Goal: Entertainment & Leisure: Consume media (video, audio)

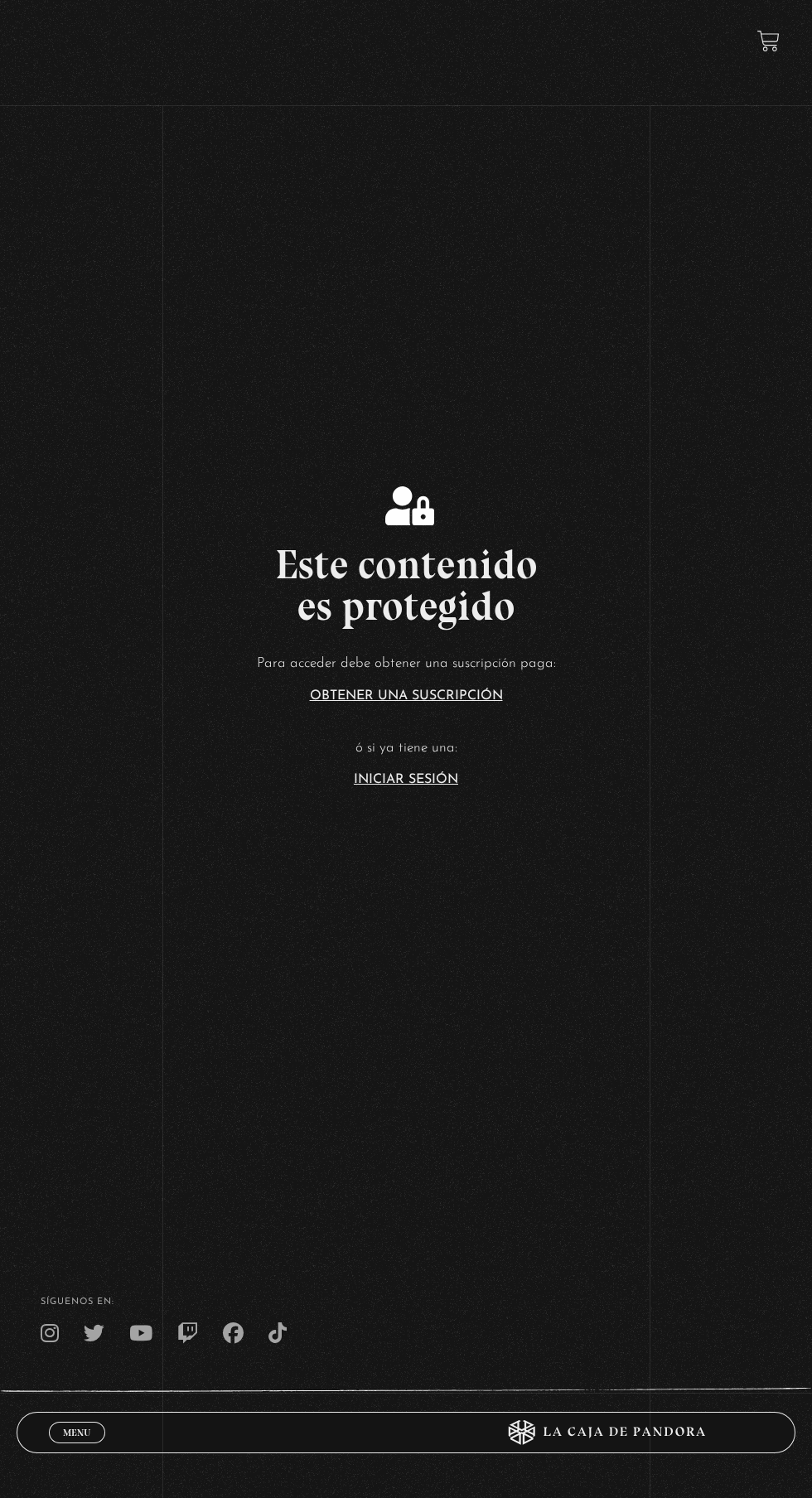
click at [438, 787] on link "Iniciar Sesión" at bounding box center [406, 780] width 104 height 13
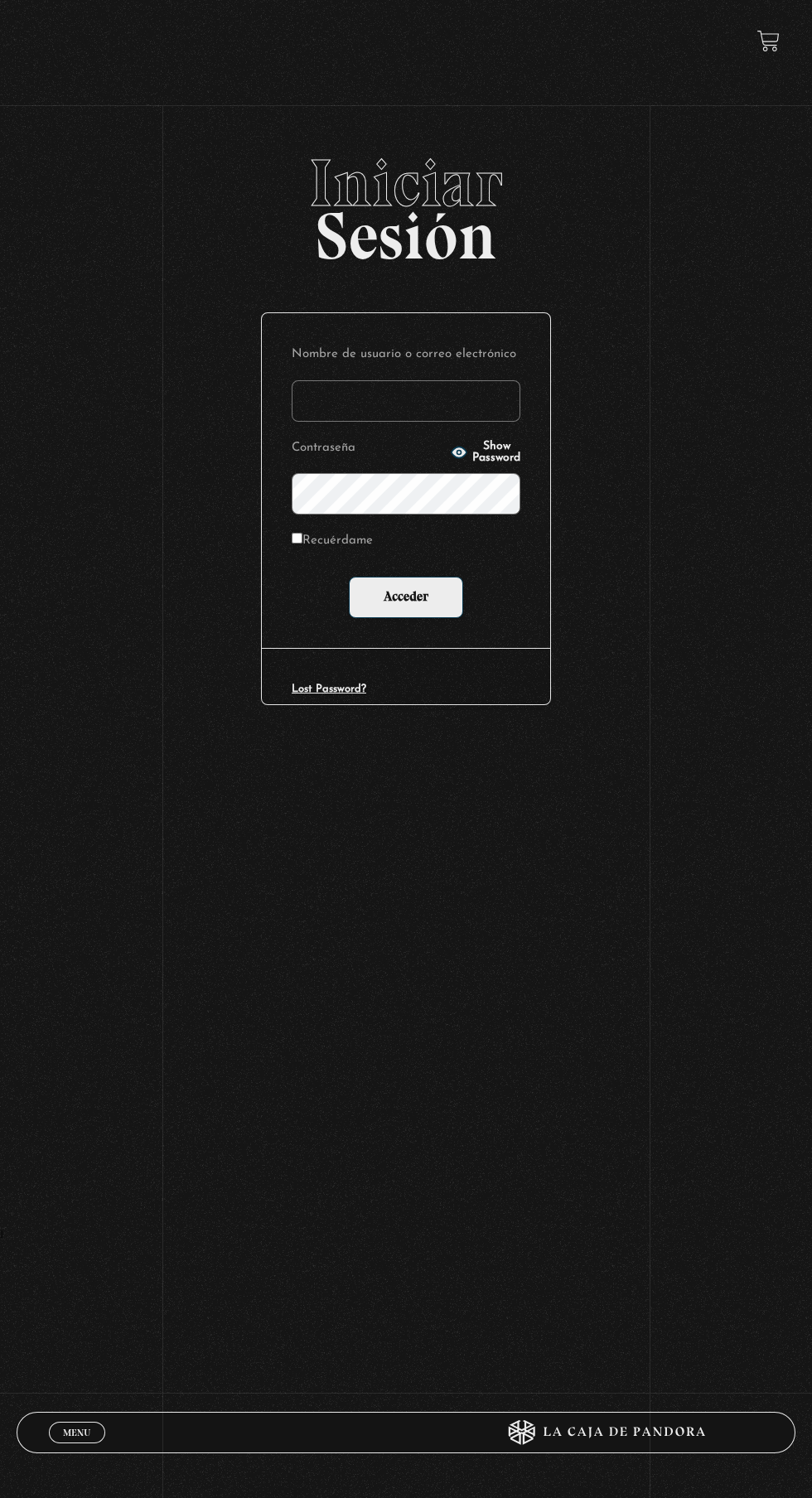
click at [470, 416] on input "Nombre de usuario o correo electrónico" at bounding box center [406, 401] width 229 height 42
type input "lailabigail@gmail.com"
click at [349, 577] on input "Acceder" at bounding box center [406, 598] width 114 height 42
click at [452, 614] on input "Acceder" at bounding box center [406, 598] width 114 height 42
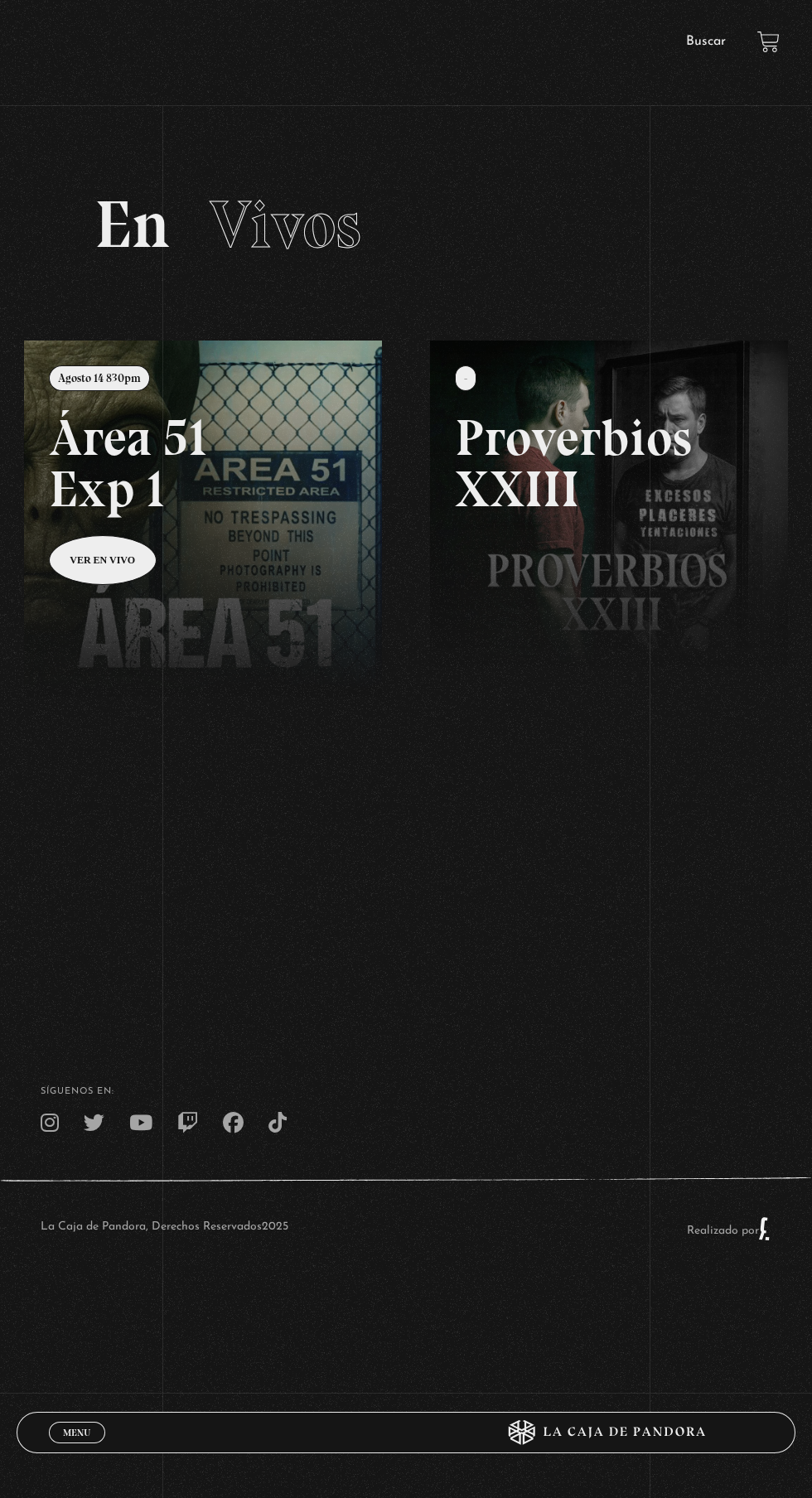
click at [89, 1428] on span "Menu" at bounding box center [77, 1433] width 27 height 10
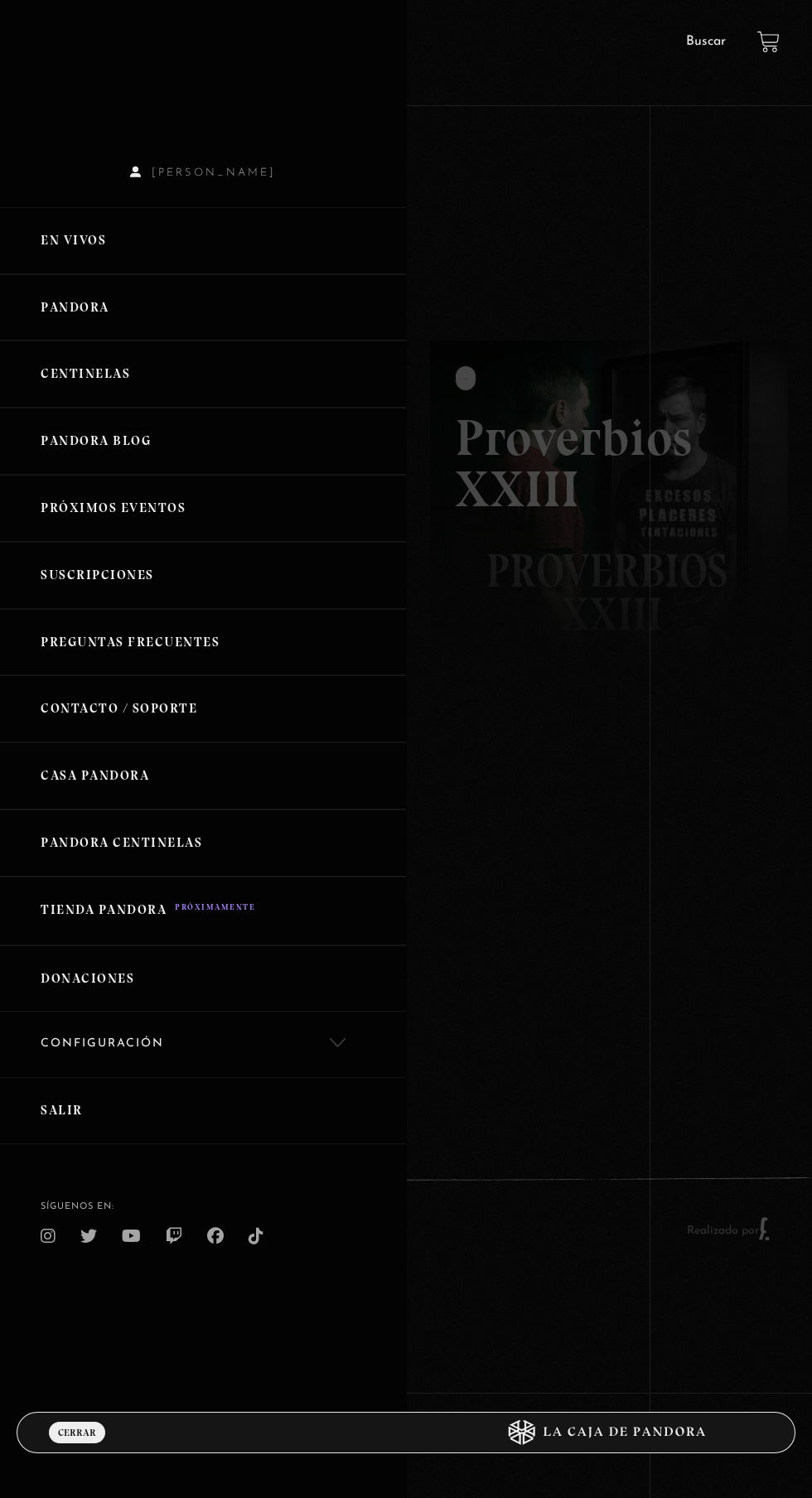
click at [641, 897] on div at bounding box center [406, 749] width 812 height 1498
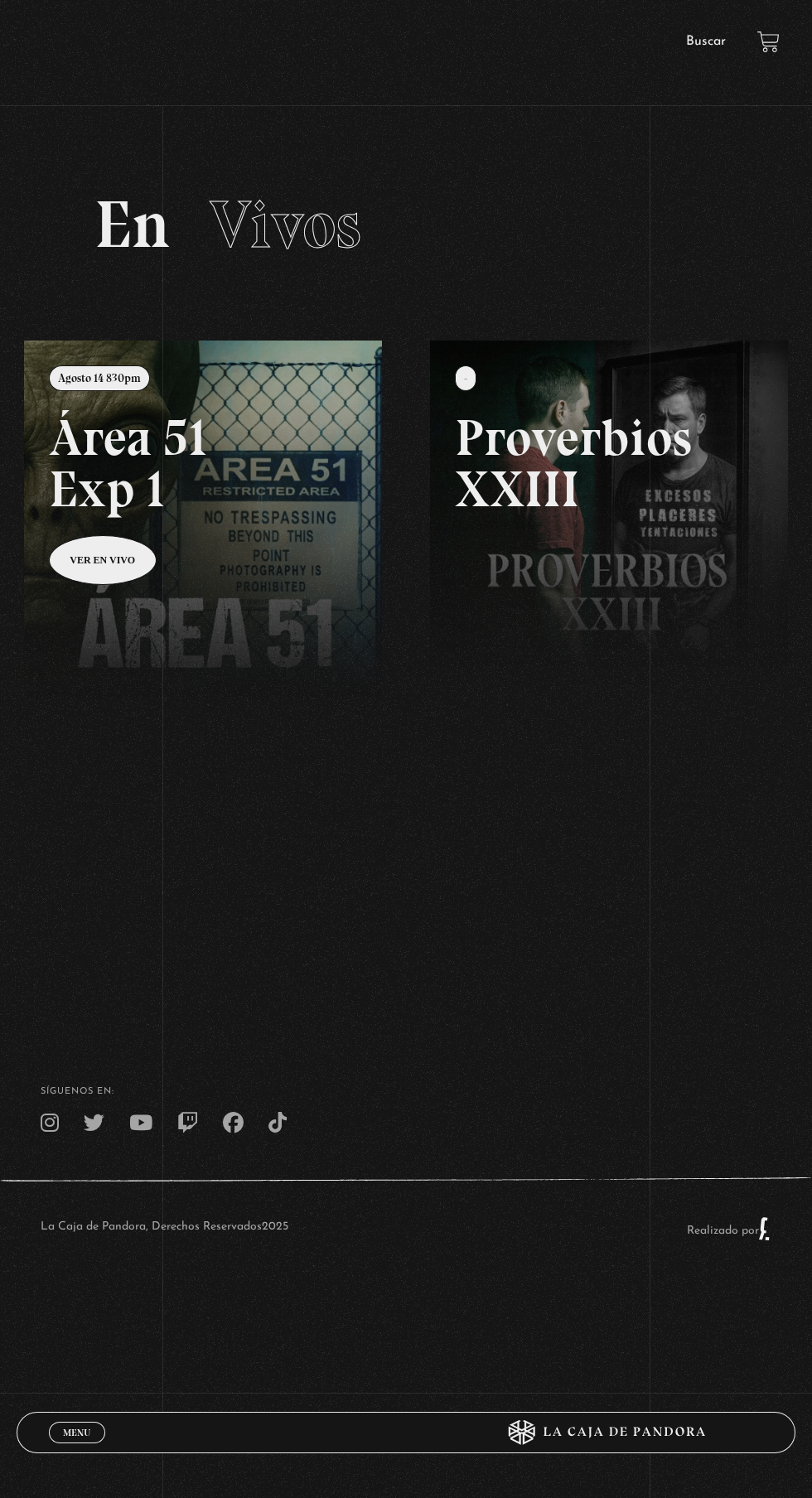
click at [77, 1429] on span "Menu" at bounding box center [77, 1433] width 27 height 10
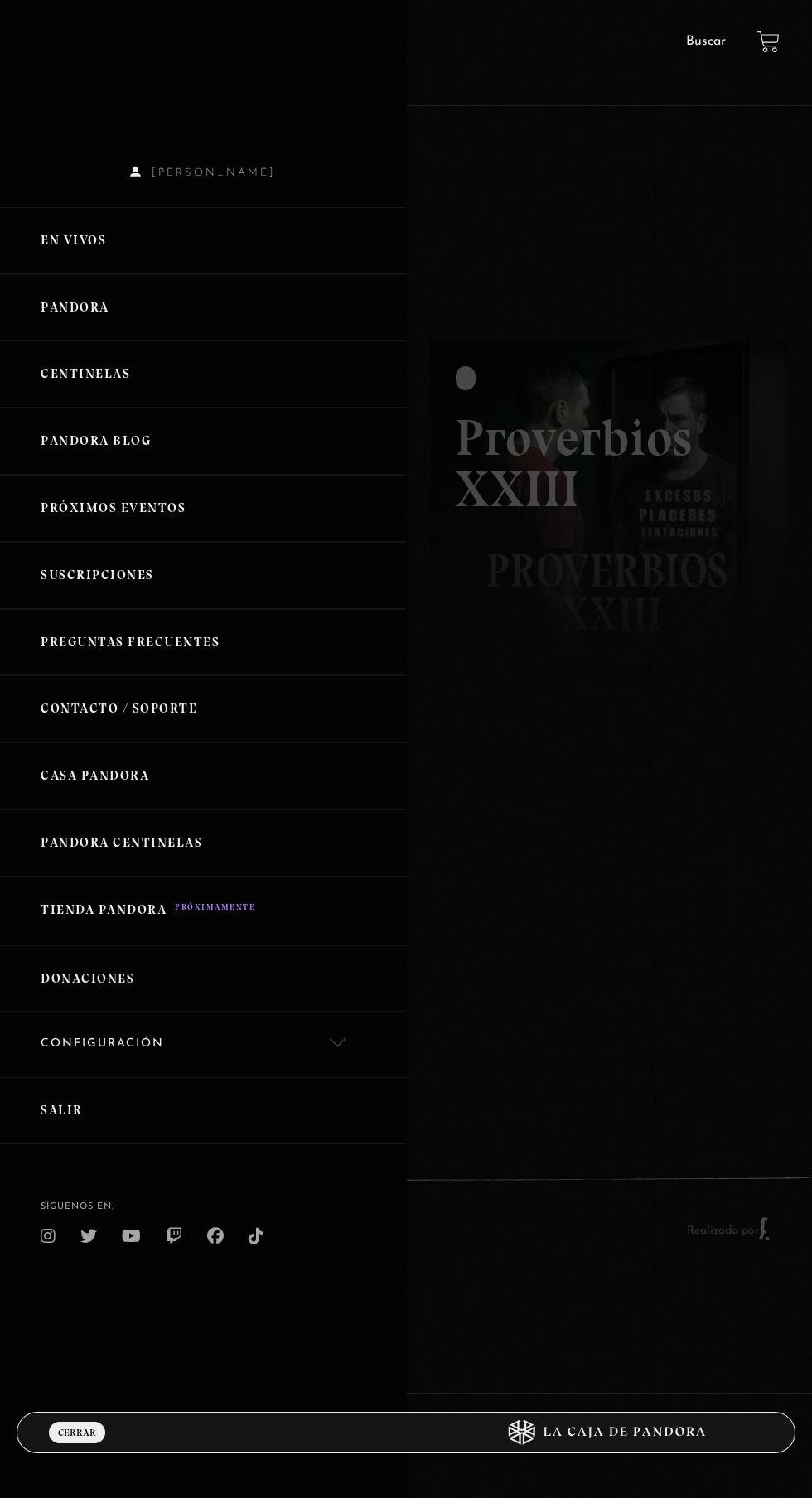
click at [89, 306] on link "Pandora" at bounding box center [202, 307] width 406 height 67
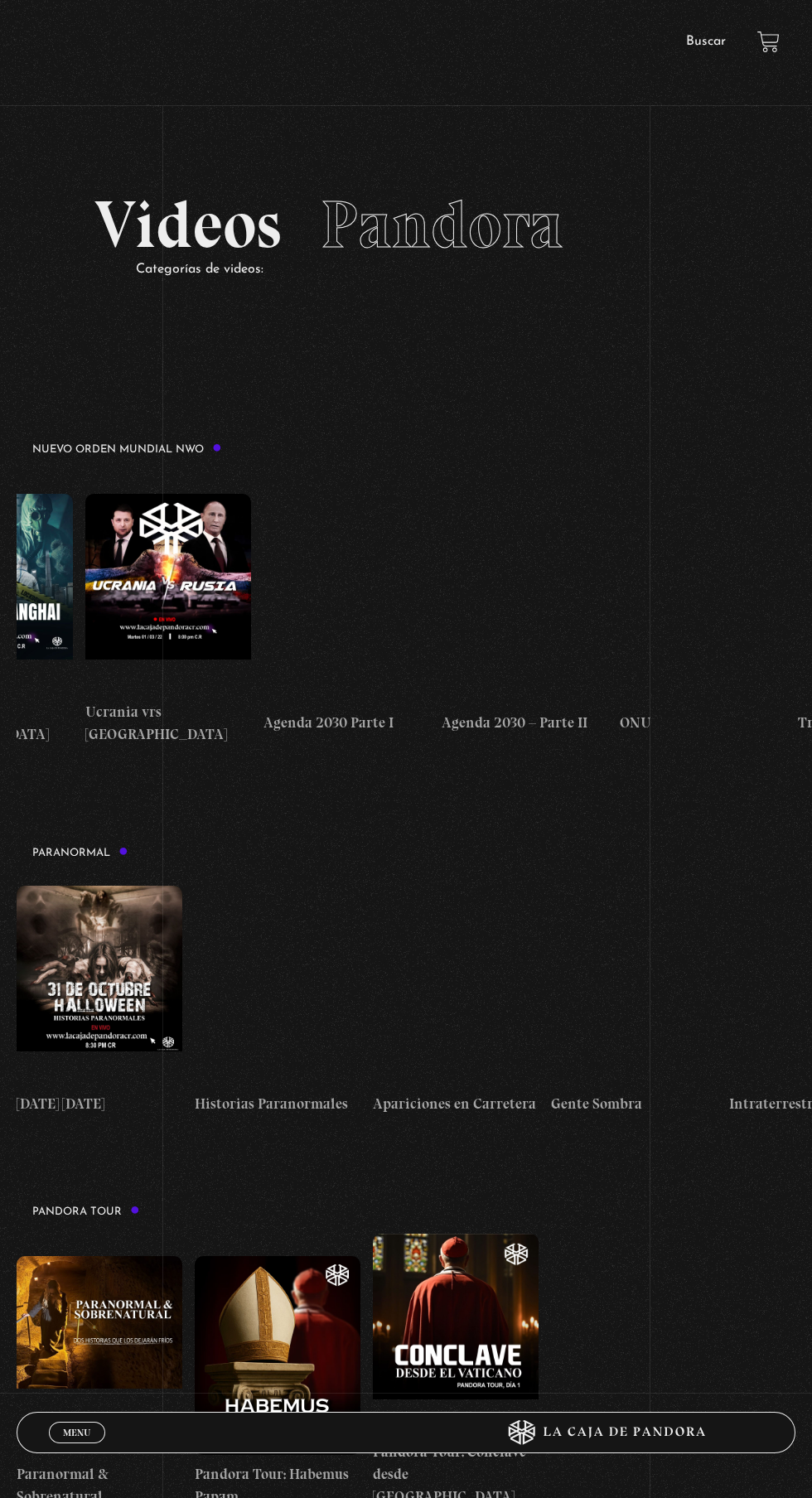
scroll to position [0, 9690]
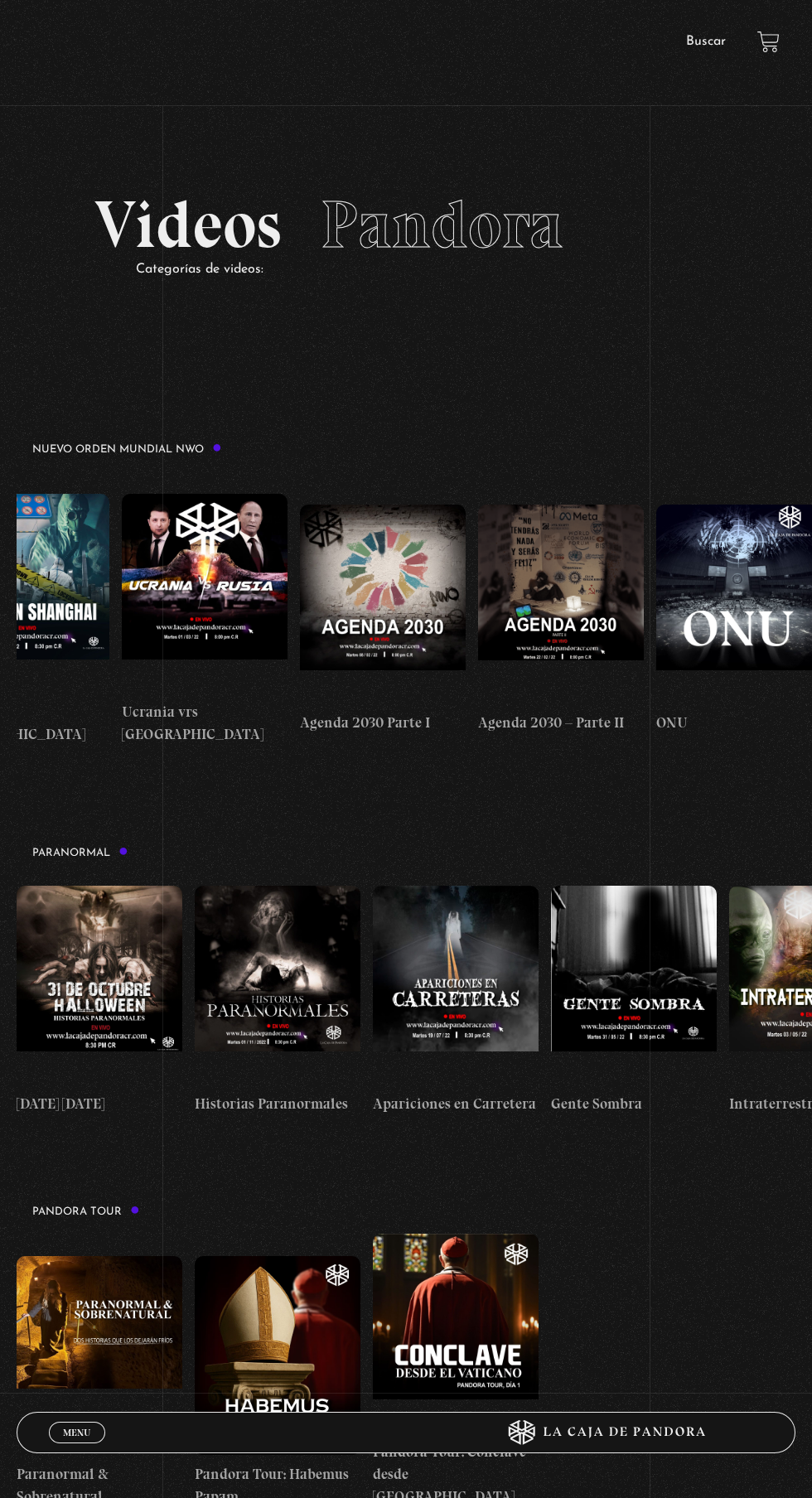
click at [395, 600] on figure at bounding box center [382, 604] width 165 height 199
